Goal: Task Accomplishment & Management: Use online tool/utility

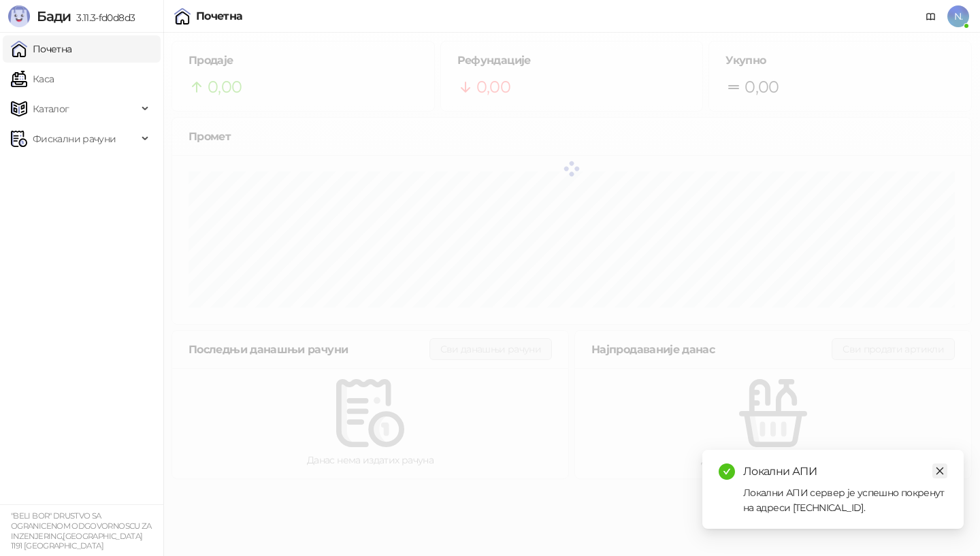
click at [942, 471] on icon "close" at bounding box center [940, 471] width 10 height 10
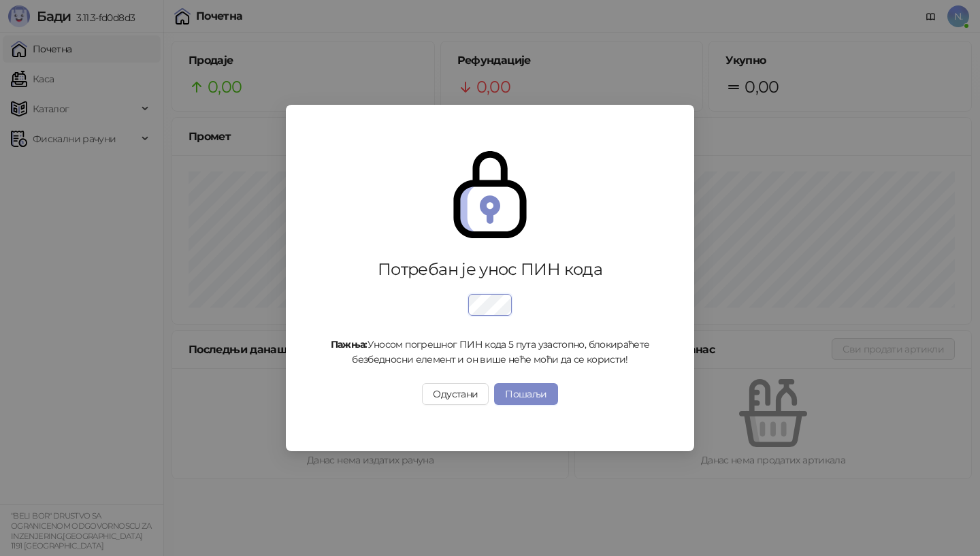
click at [59, 141] on div "Потребан је унос ПИН кода Пажња: Уносом погрешног ПИН кода 5 пута узастопно, бл…" at bounding box center [490, 278] width 980 height 556
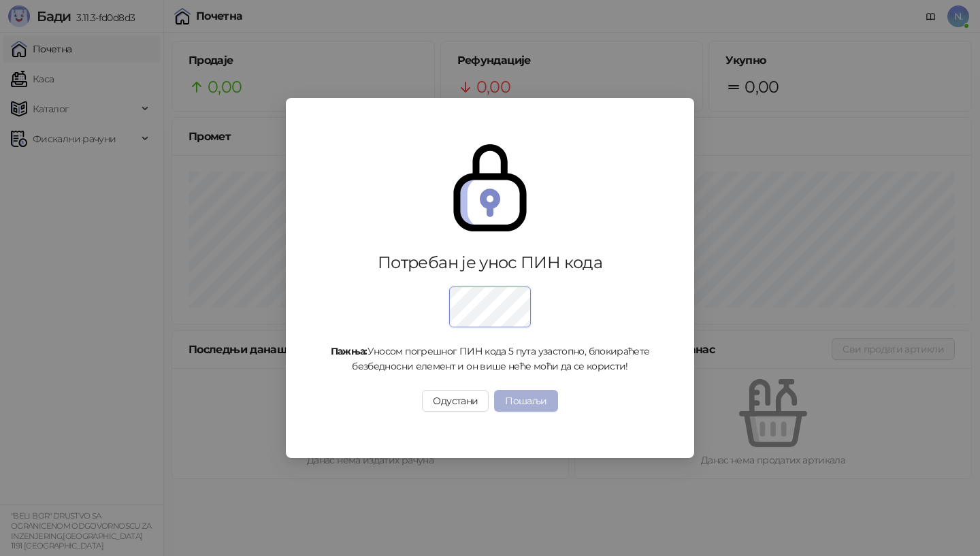
click at [518, 397] on button "Пошаљи" at bounding box center [525, 401] width 63 height 22
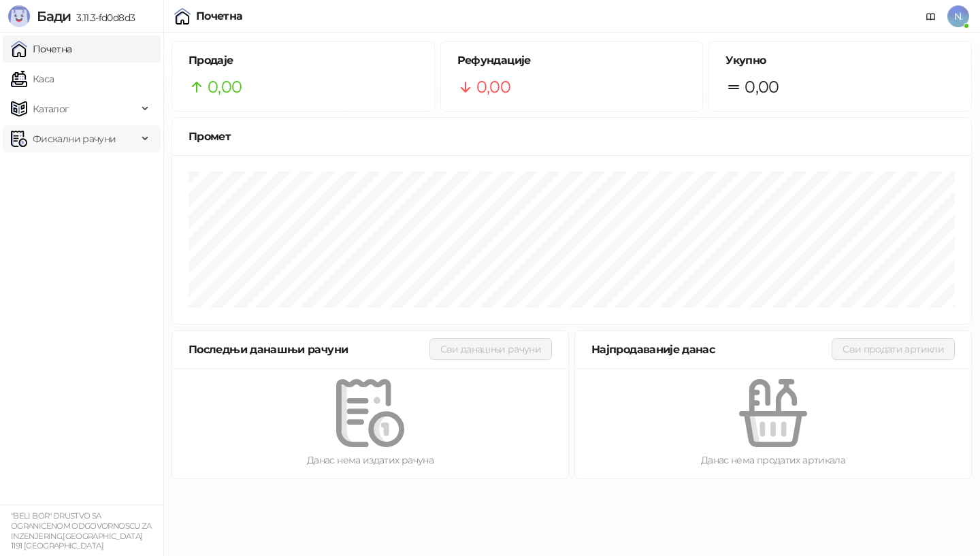
click at [33, 136] on span "Фискални рачуни" at bounding box center [74, 138] width 83 height 27
click at [44, 167] on link "Издати рачуни" at bounding box center [61, 168] width 91 height 27
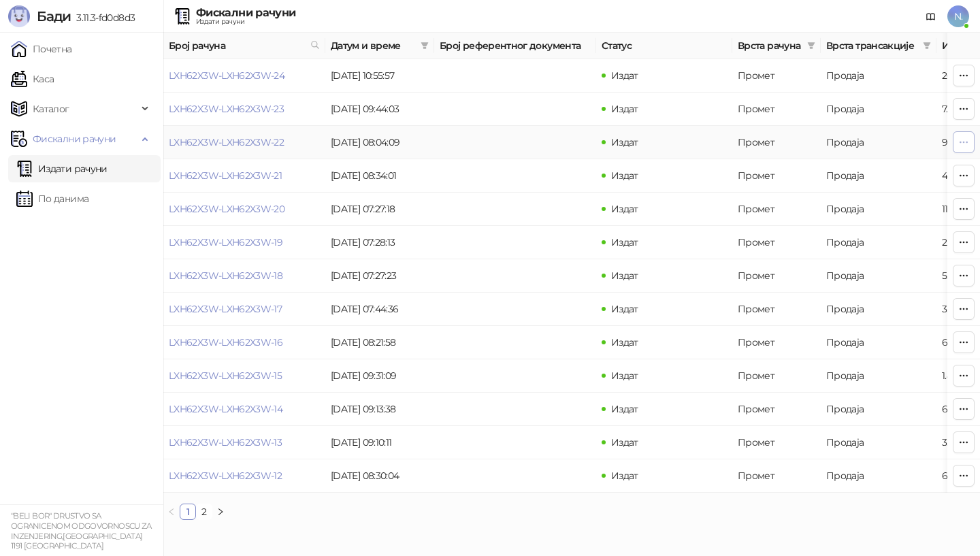
click at [962, 142] on icon "button" at bounding box center [963, 142] width 11 height 11
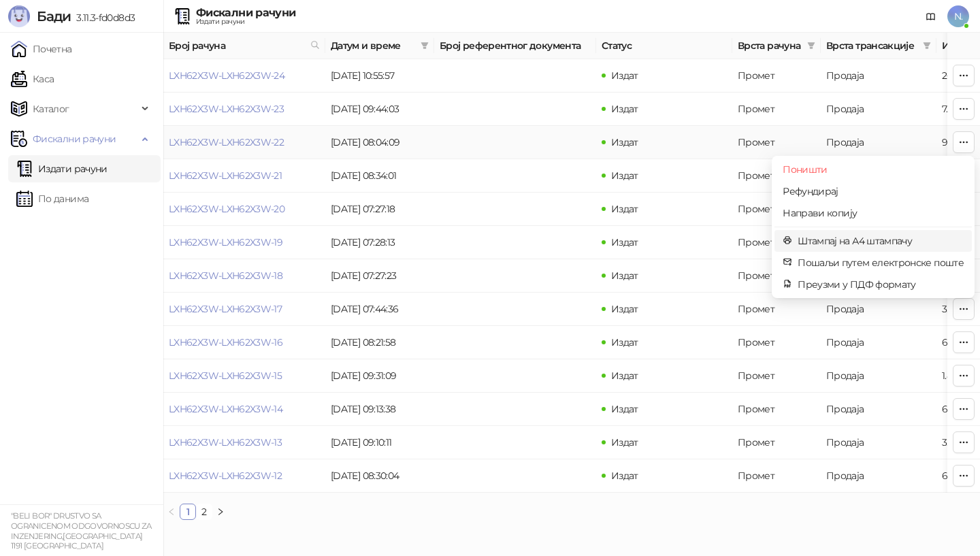
click at [853, 239] on span "Штампај на А4 штампачу" at bounding box center [880, 240] width 166 height 15
